Goal: Task Accomplishment & Management: Use online tool/utility

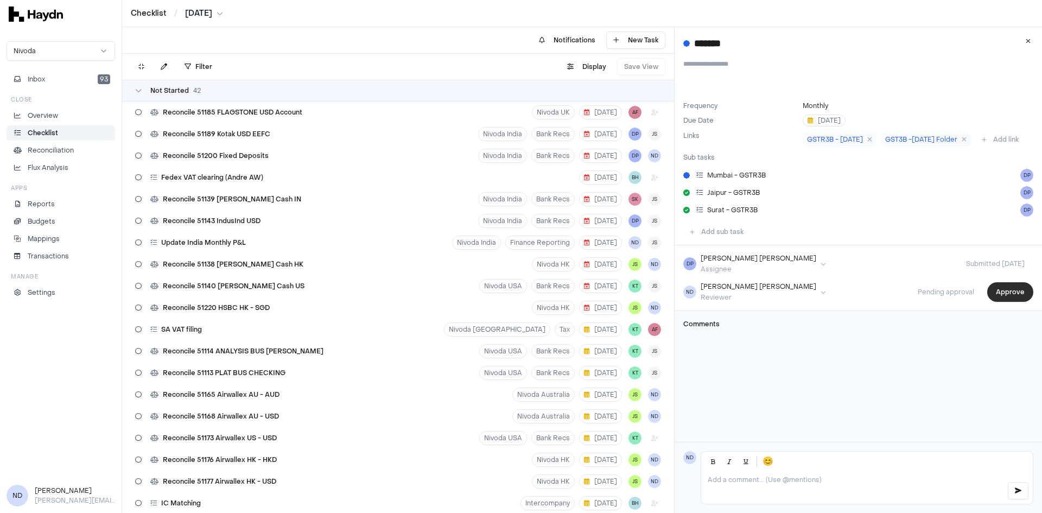
click at [997, 302] on button "Approve" at bounding box center [1010, 292] width 46 height 20
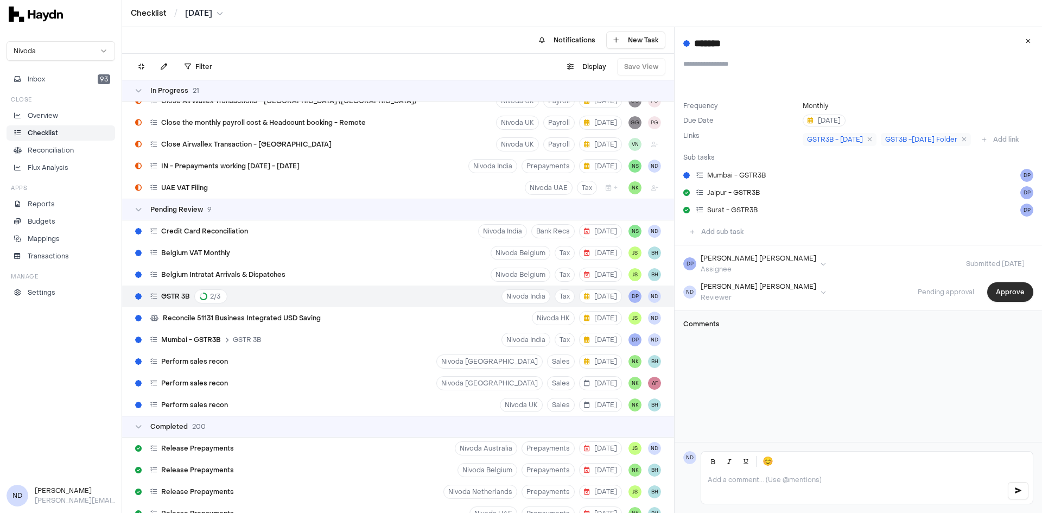
click at [997, 302] on button "Approve" at bounding box center [1010, 292] width 46 height 20
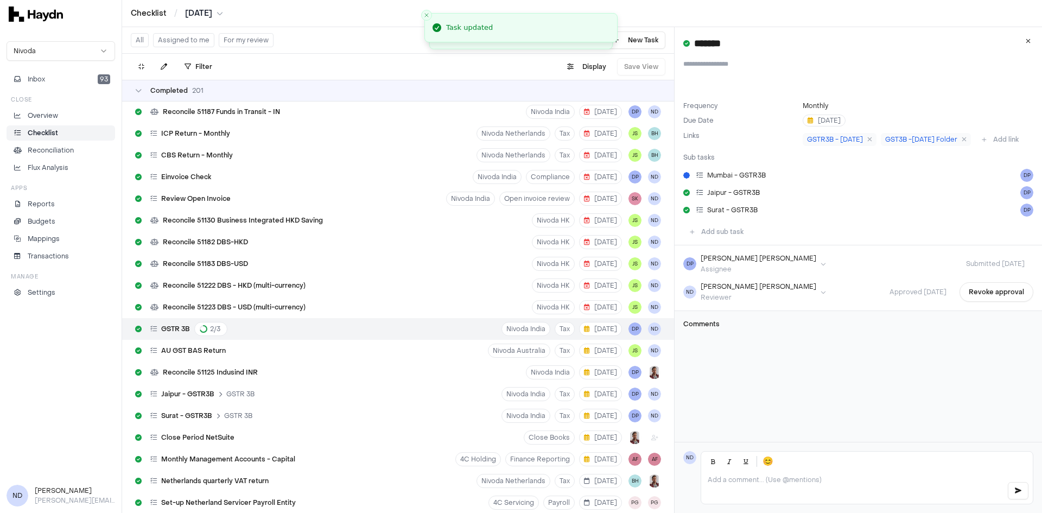
scroll to position [5178, 0]
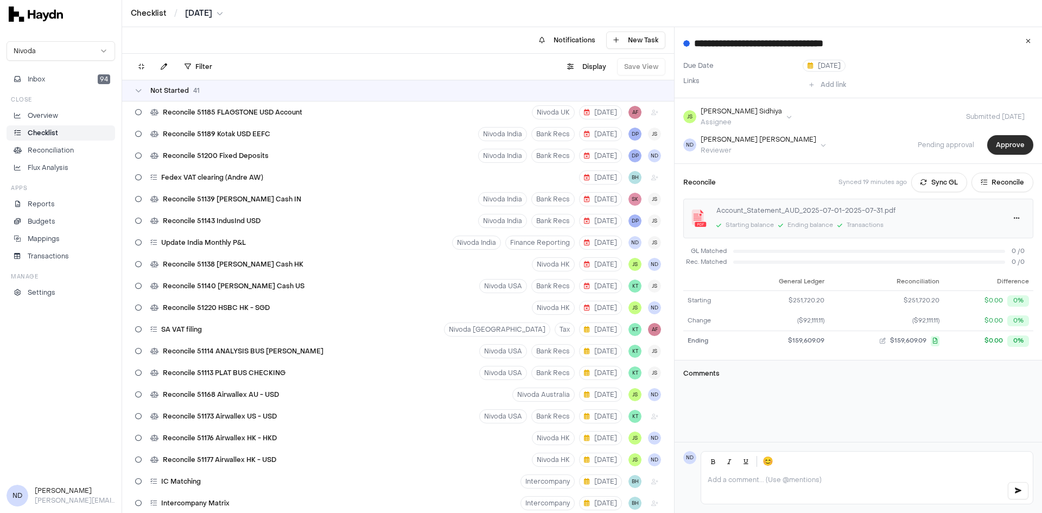
click at [1003, 139] on button "Approve" at bounding box center [1010, 145] width 46 height 20
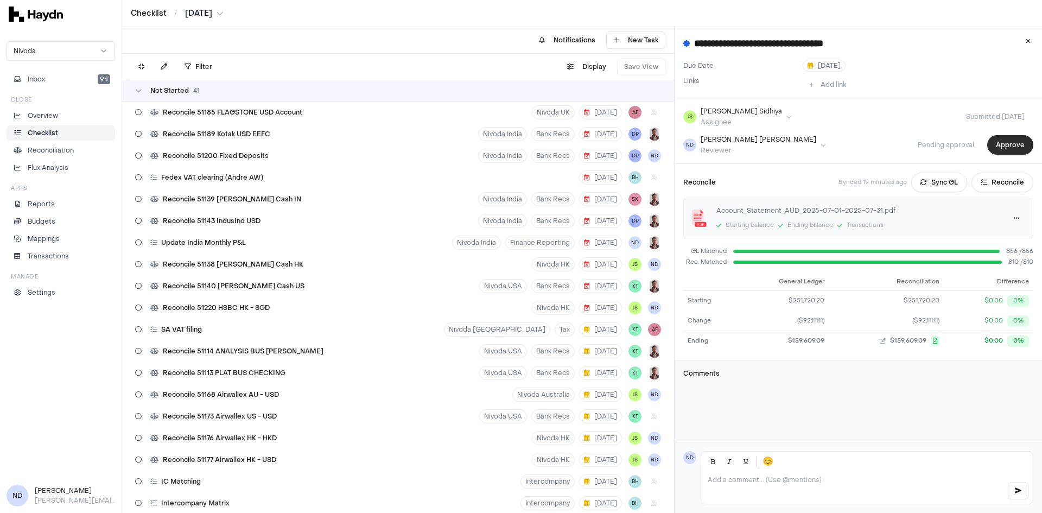
scroll to position [1271, 0]
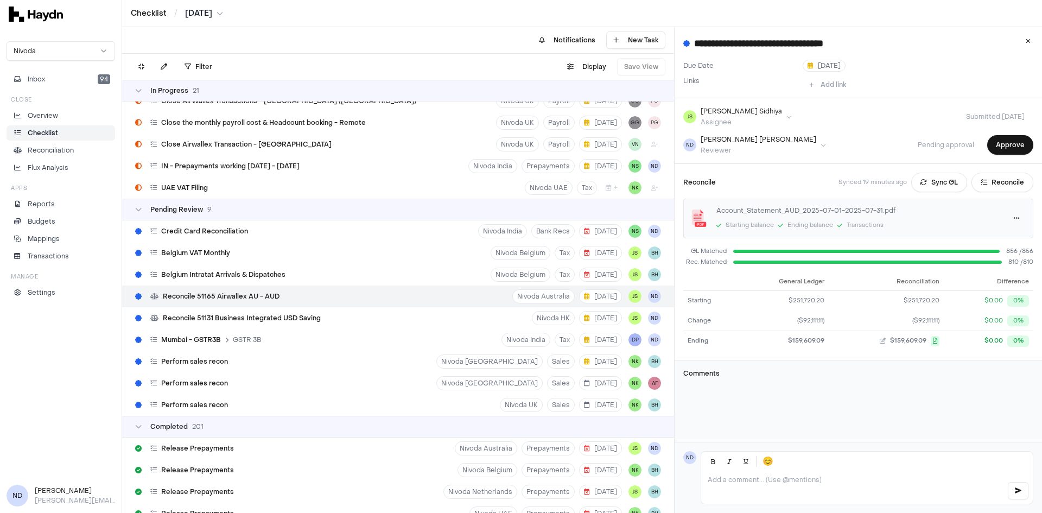
click at [996, 149] on button "Approve" at bounding box center [1010, 145] width 46 height 20
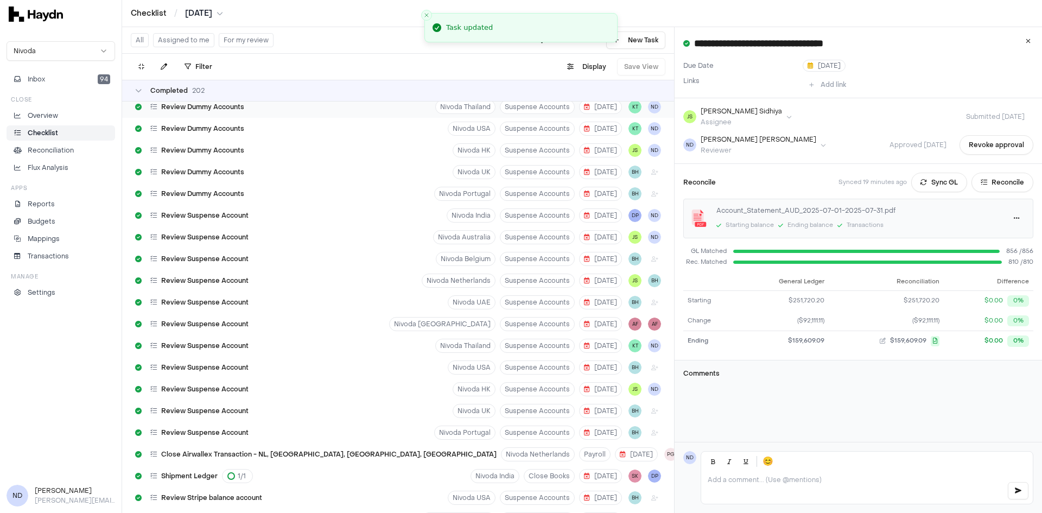
scroll to position [2953, 0]
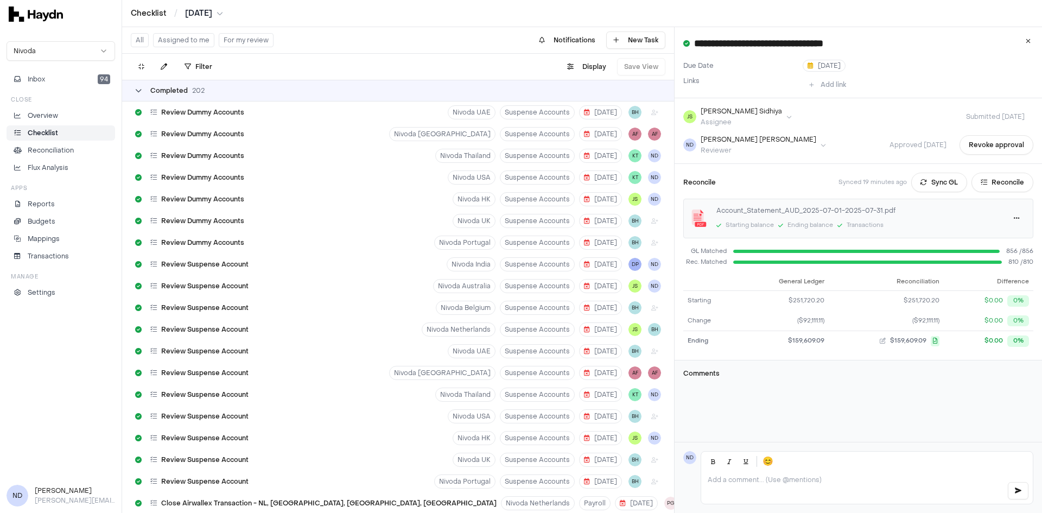
click at [142, 90] on div "Completed 202" at bounding box center [169, 90] width 69 height 9
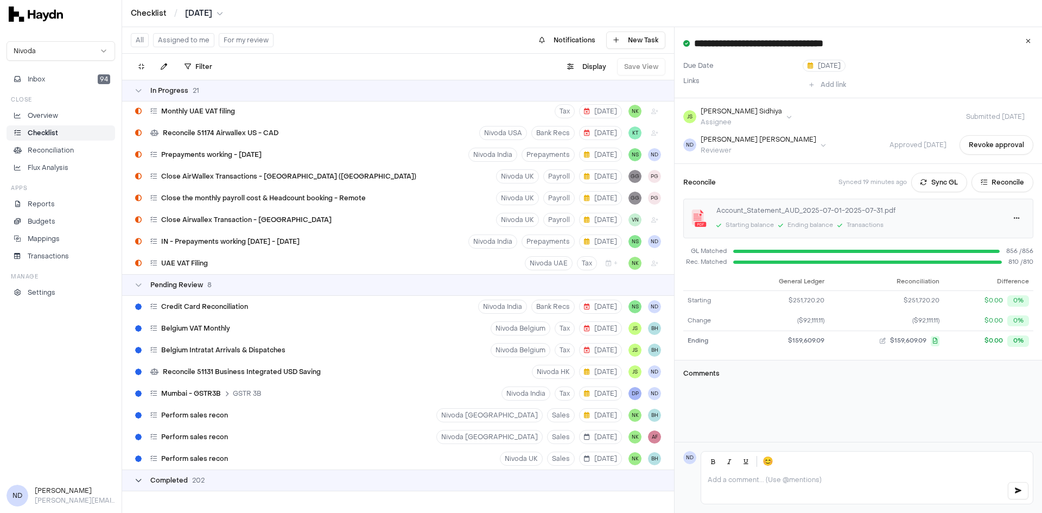
scroll to position [1195, 0]
click at [59, 112] on li "Overview" at bounding box center [60, 116] width 99 height 10
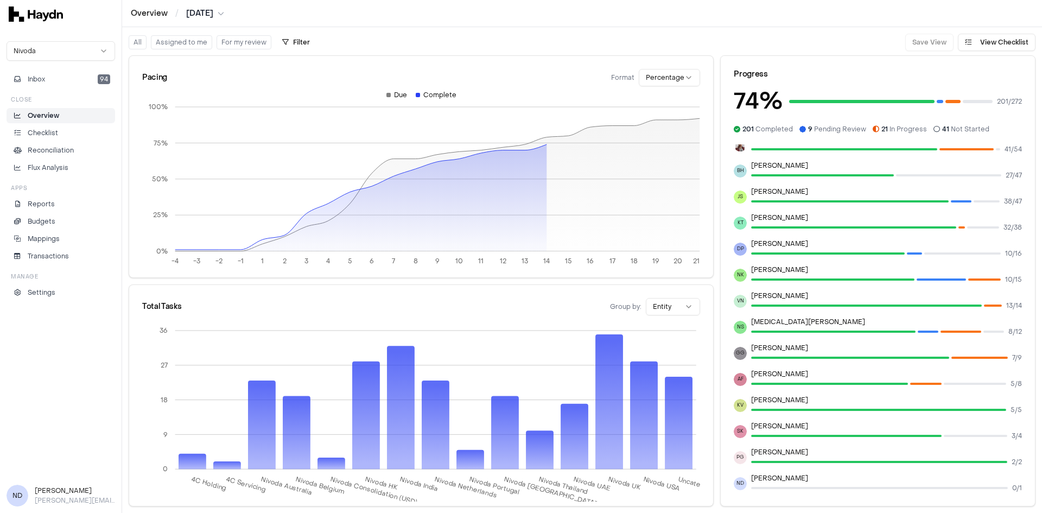
scroll to position [45, 0]
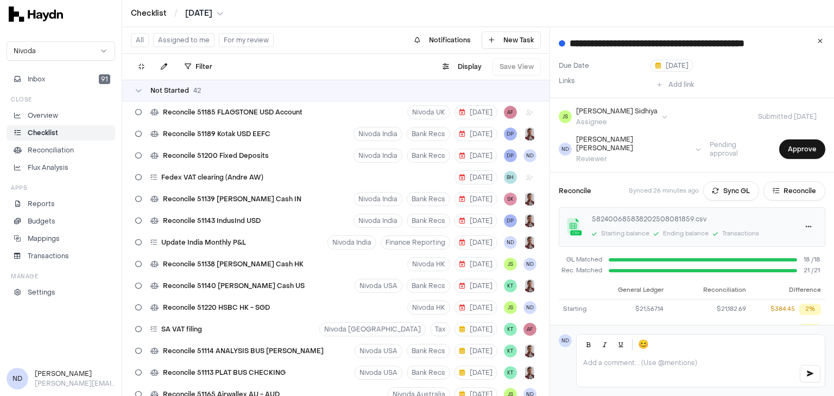
scroll to position [116, 0]
